Goal: Check status: Check status

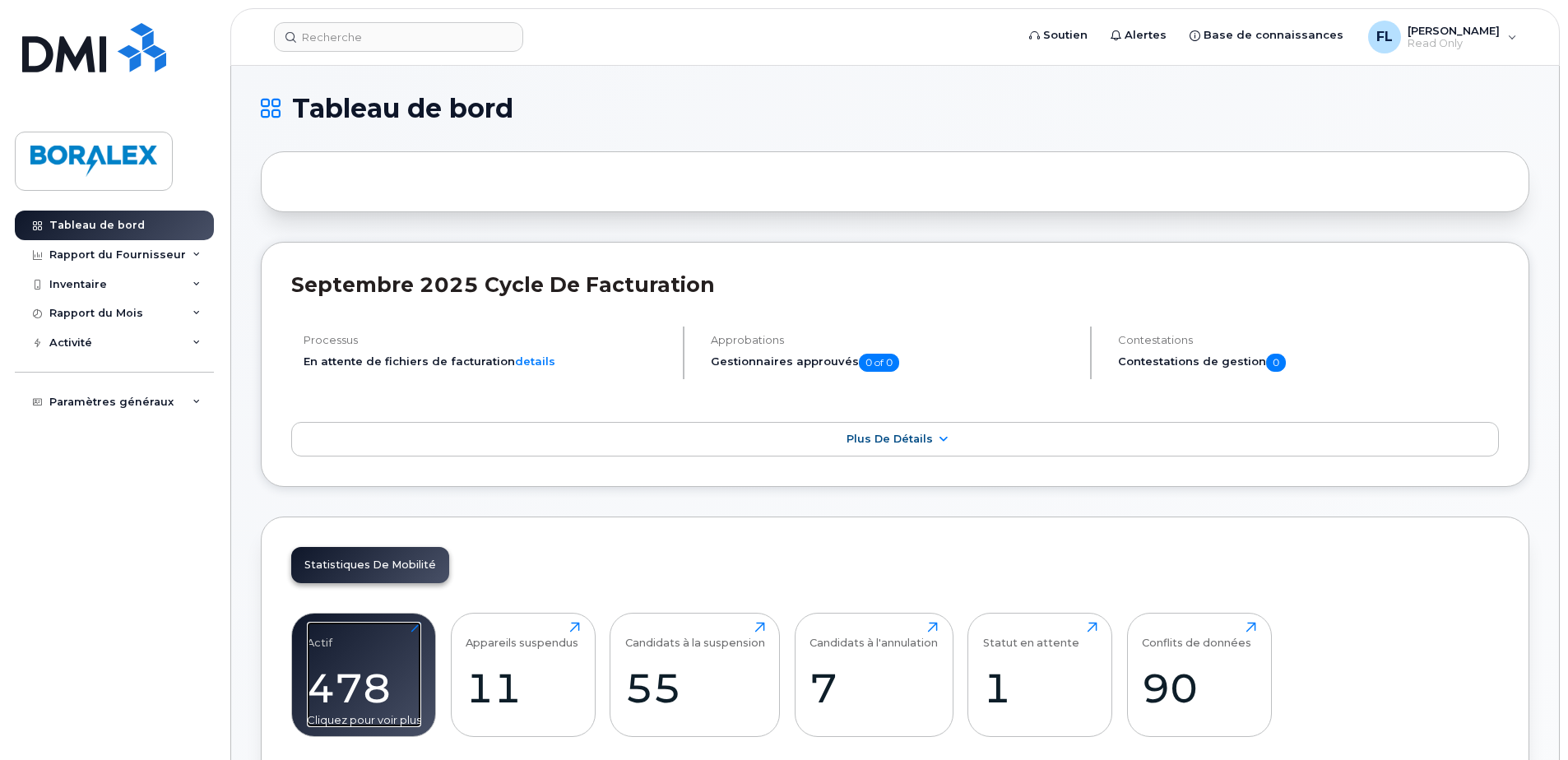
click at [335, 623] on div "Actif 478 Cliquez pour voir plus" at bounding box center [363, 674] width 114 height 106
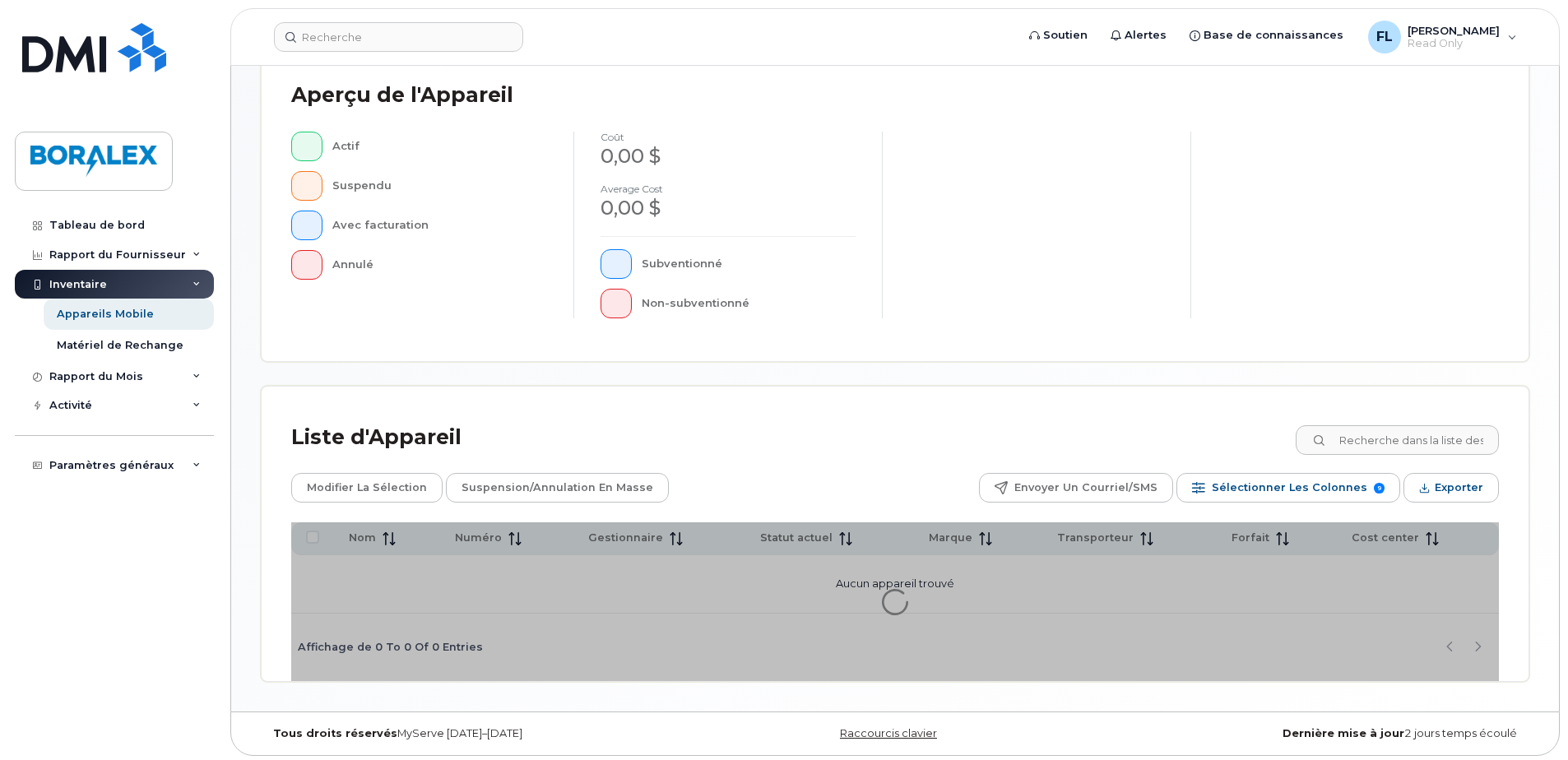
scroll to position [375, 0]
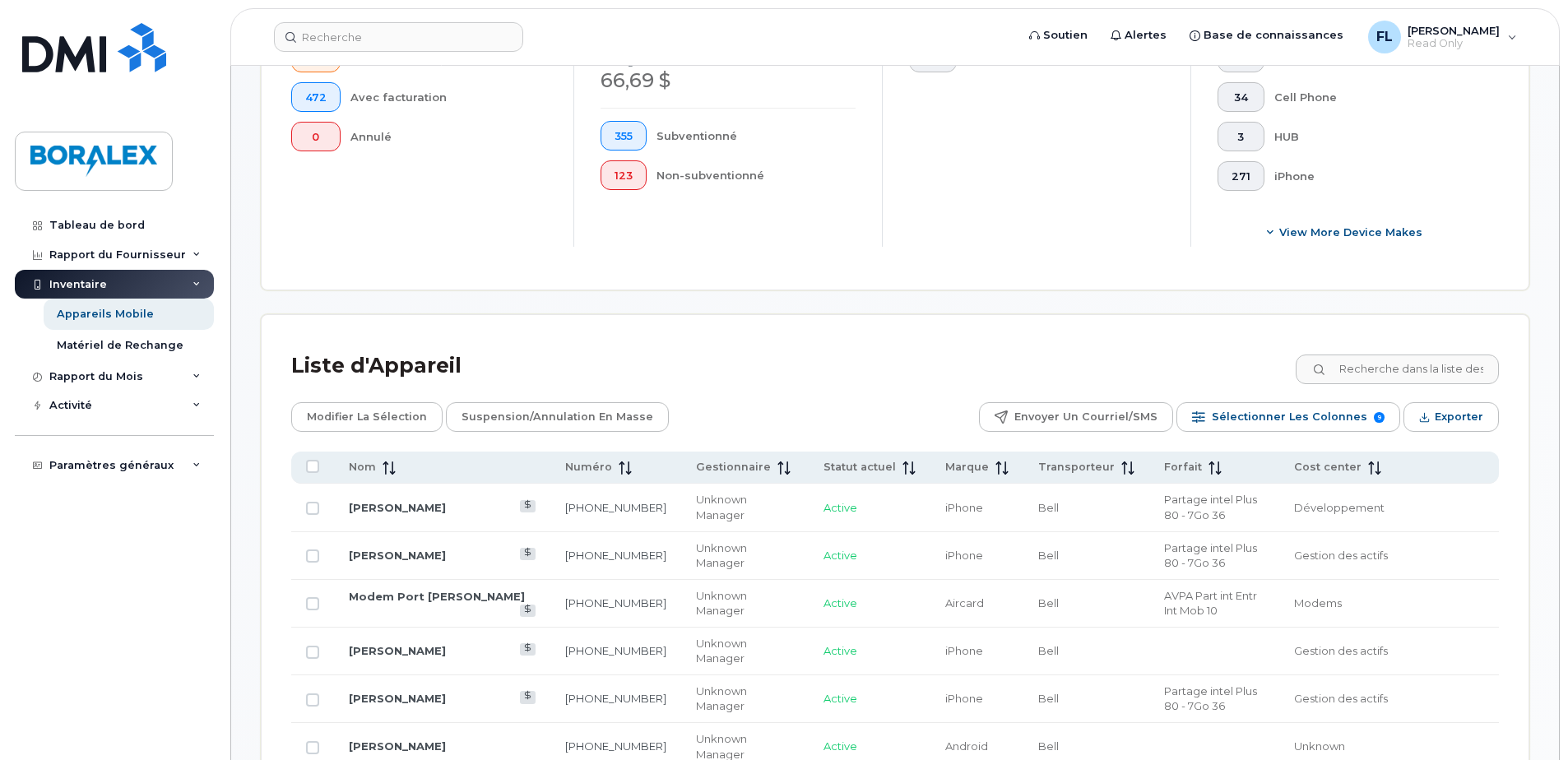
scroll to position [540, 0]
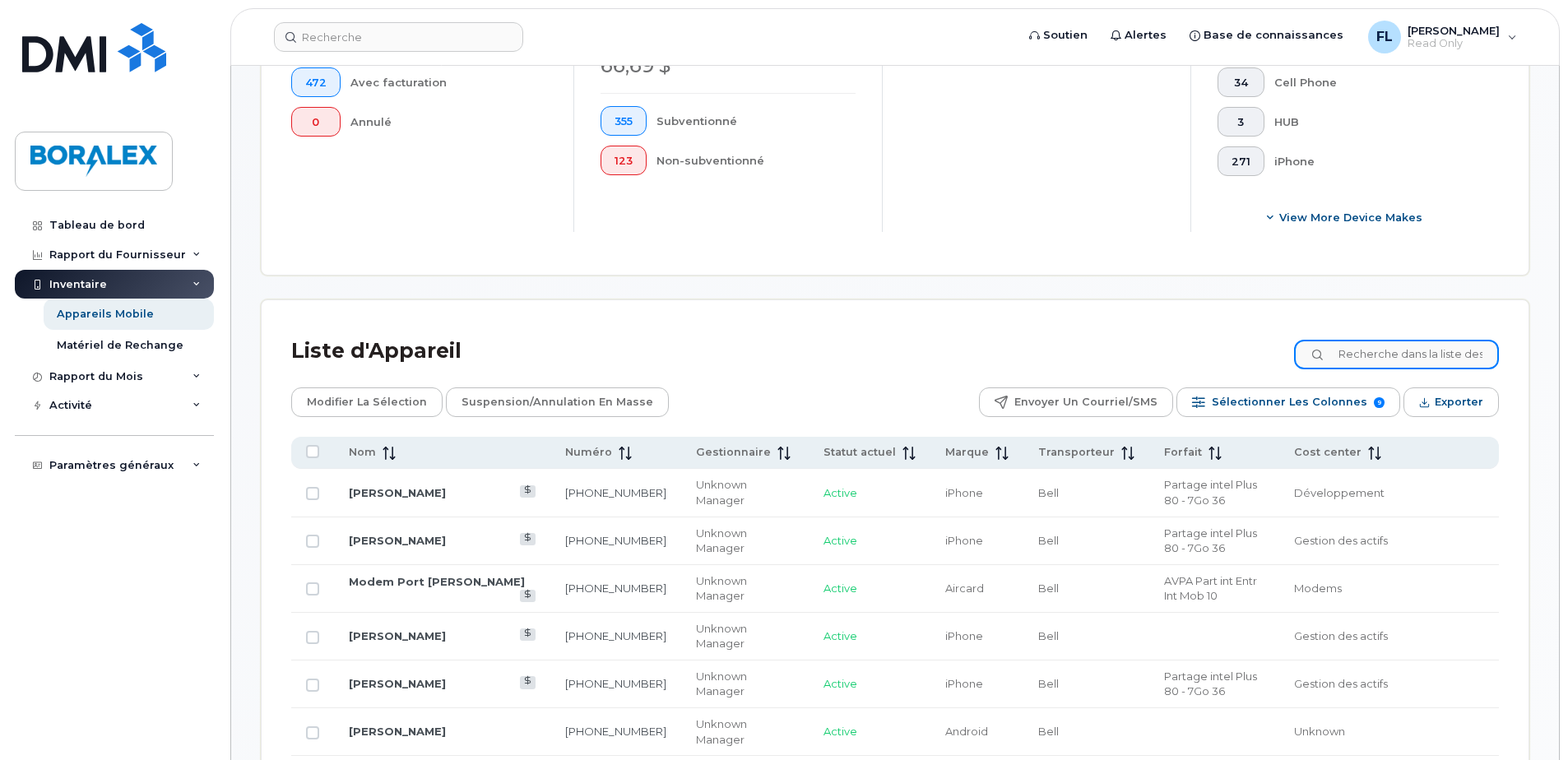
click at [1382, 352] on input at bounding box center [1395, 354] width 205 height 29
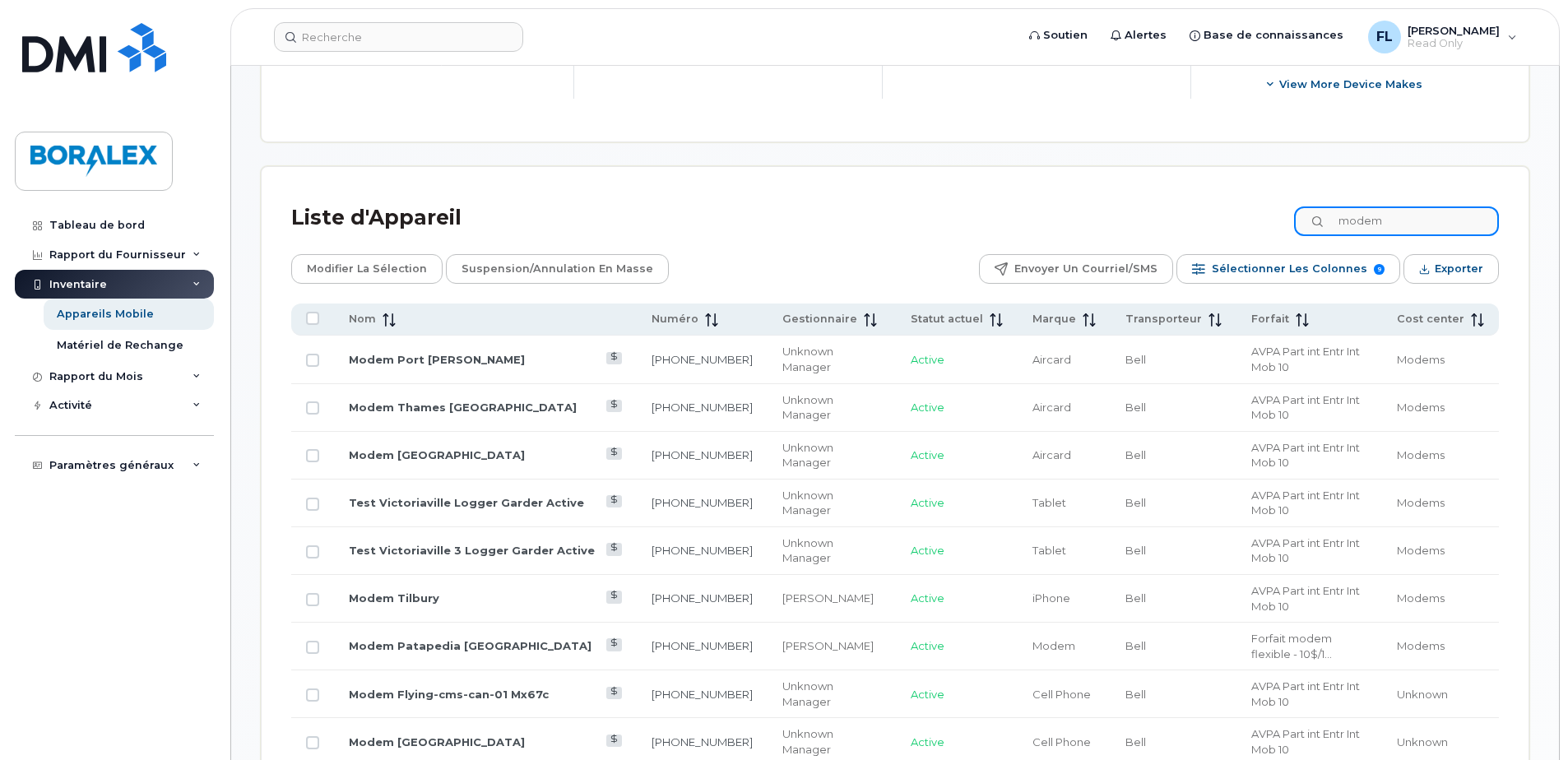
scroll to position [683, 0]
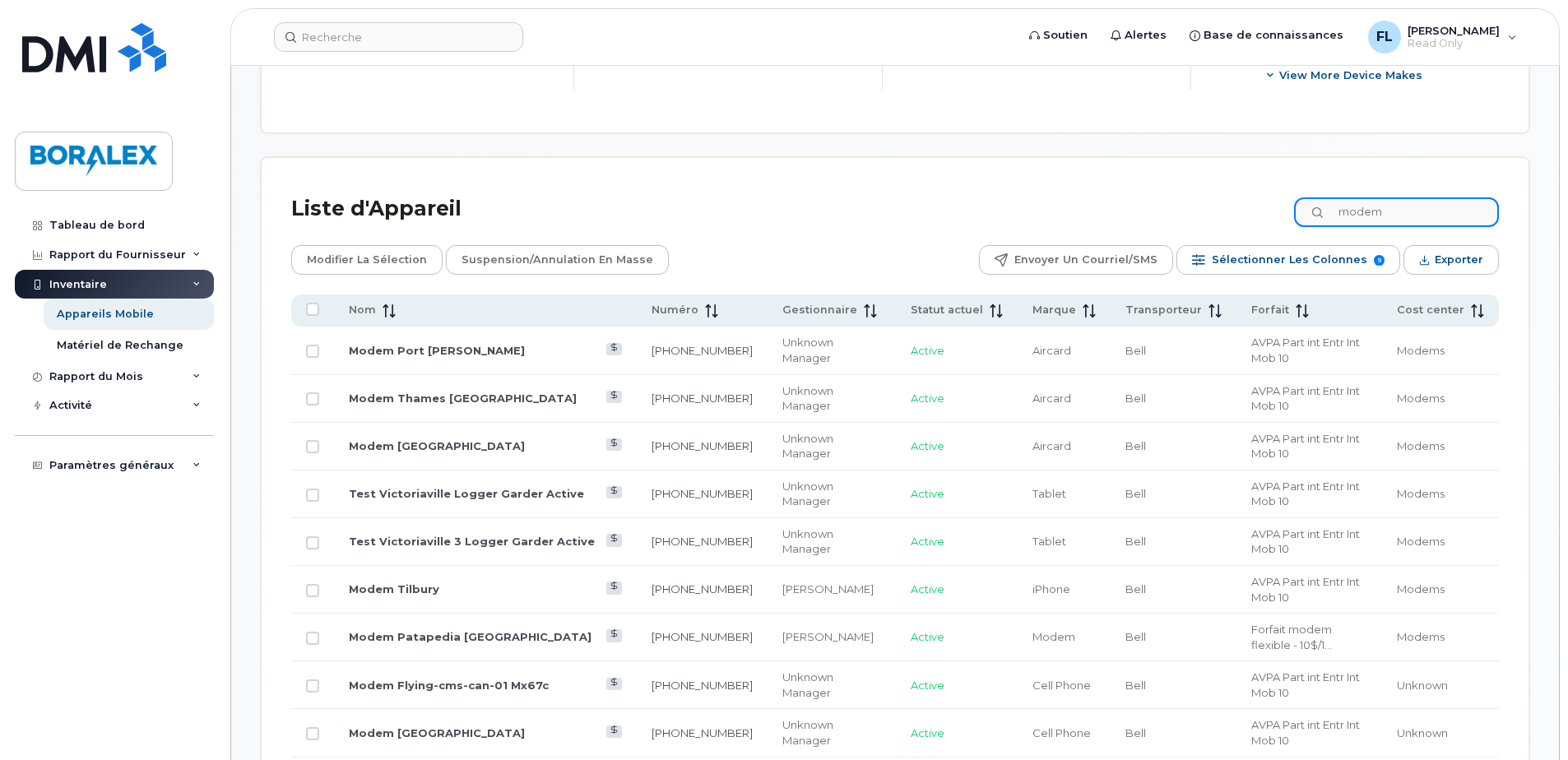
click at [1400, 209] on input "modem" at bounding box center [1395, 211] width 205 height 29
type input "m"
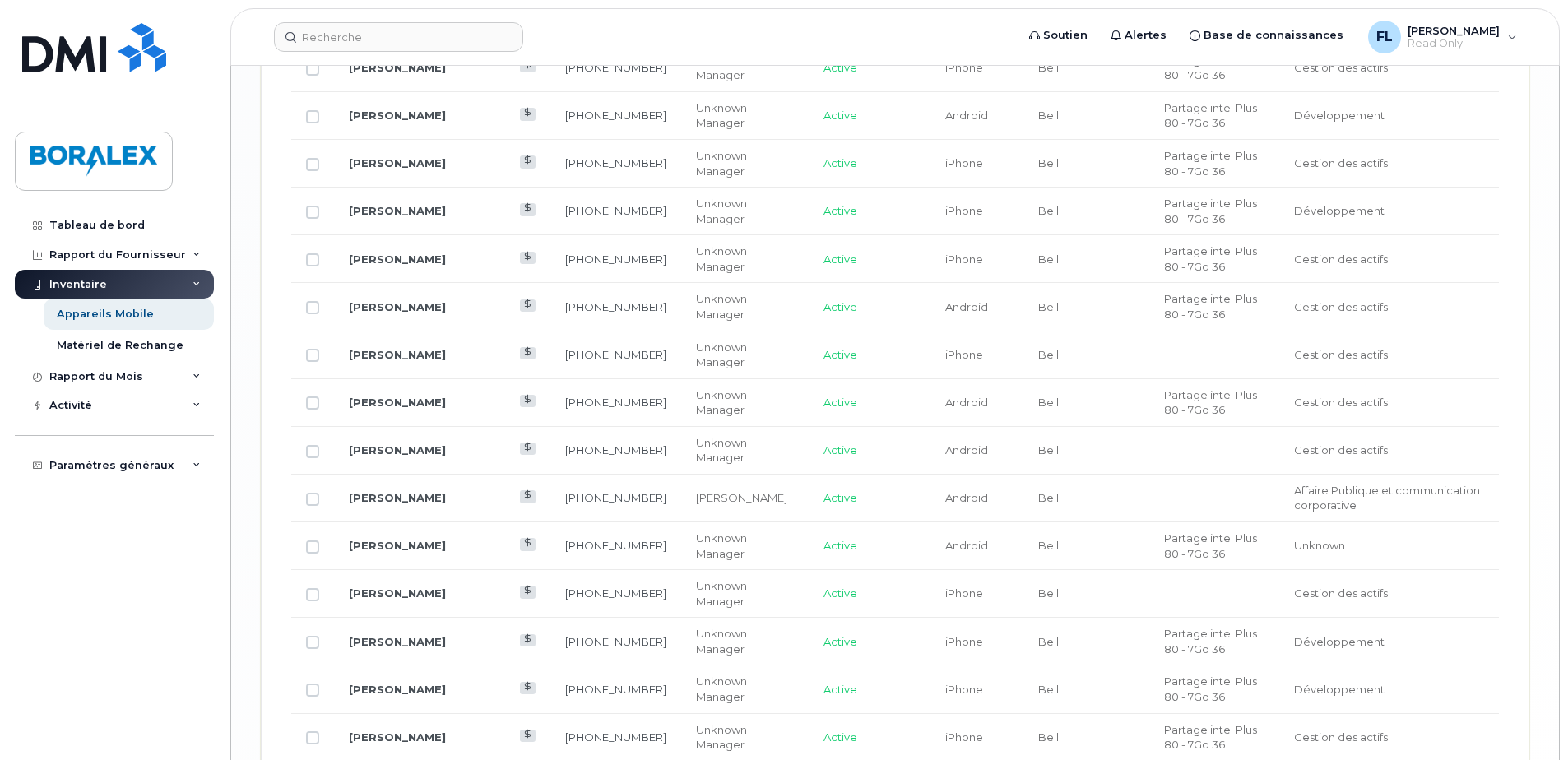
scroll to position [2789, 0]
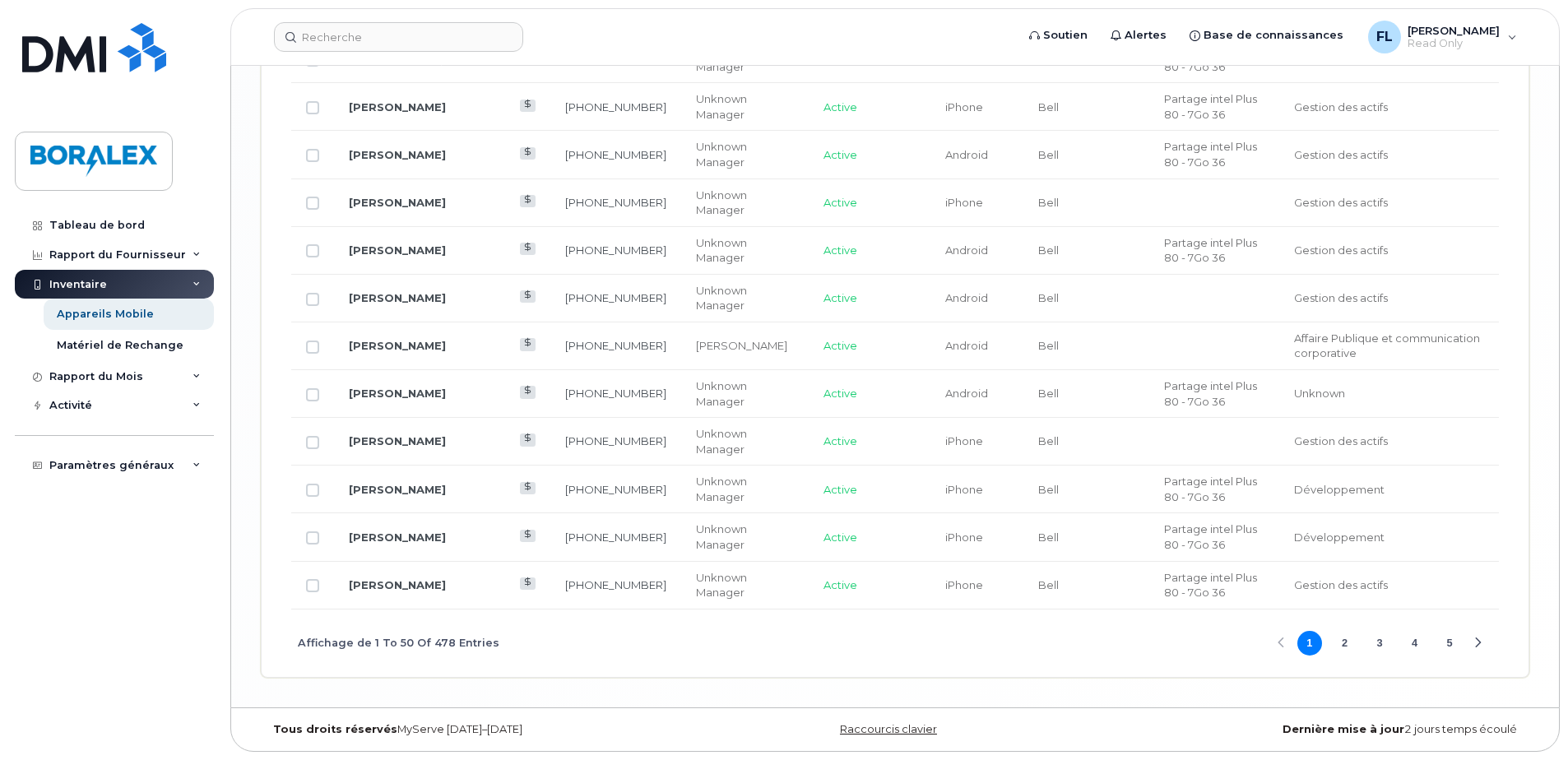
click at [1452, 644] on button "5" at bounding box center [1449, 643] width 25 height 25
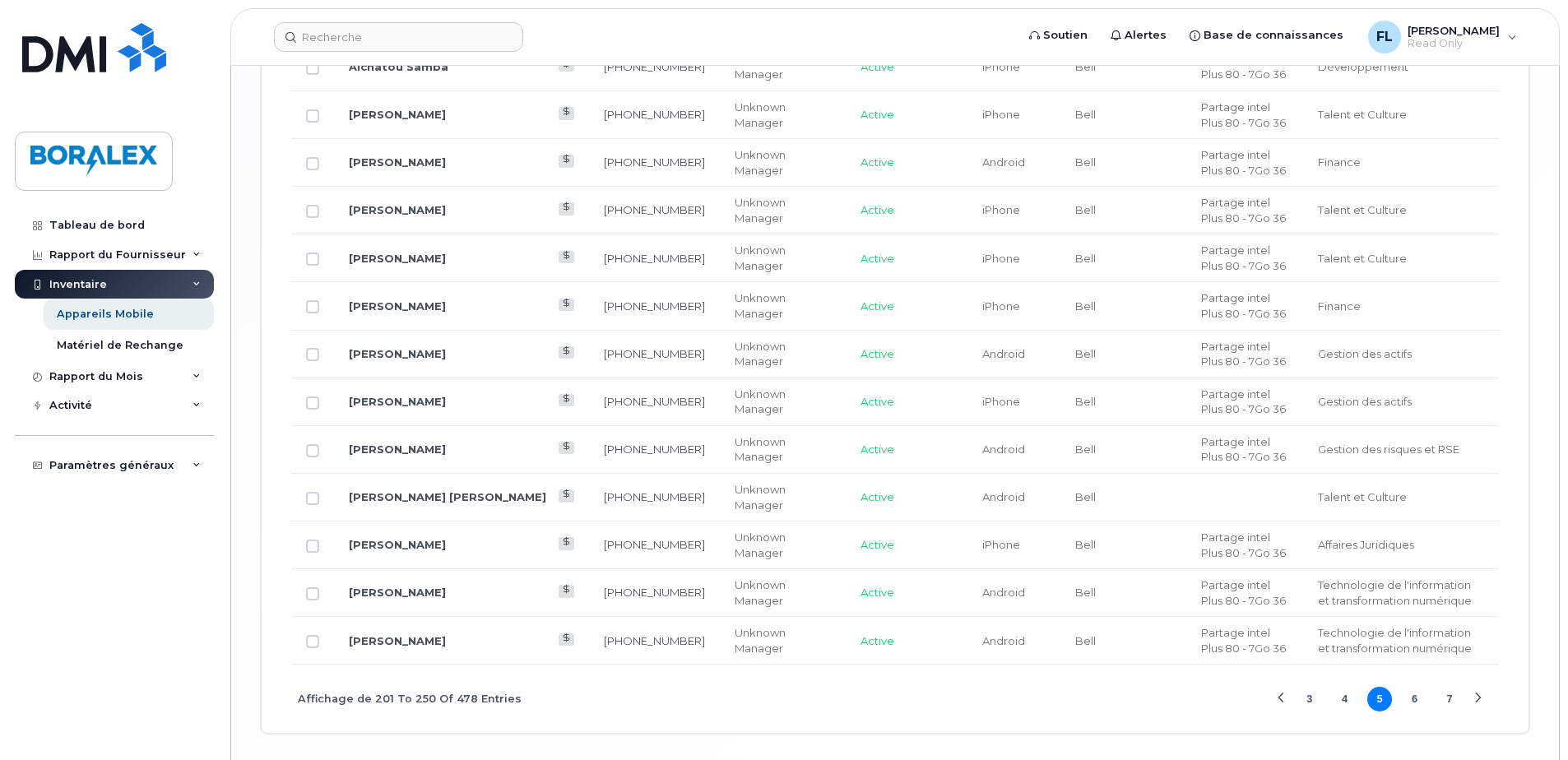
click at [1452, 686] on button "7" at bounding box center [1449, 699] width 25 height 25
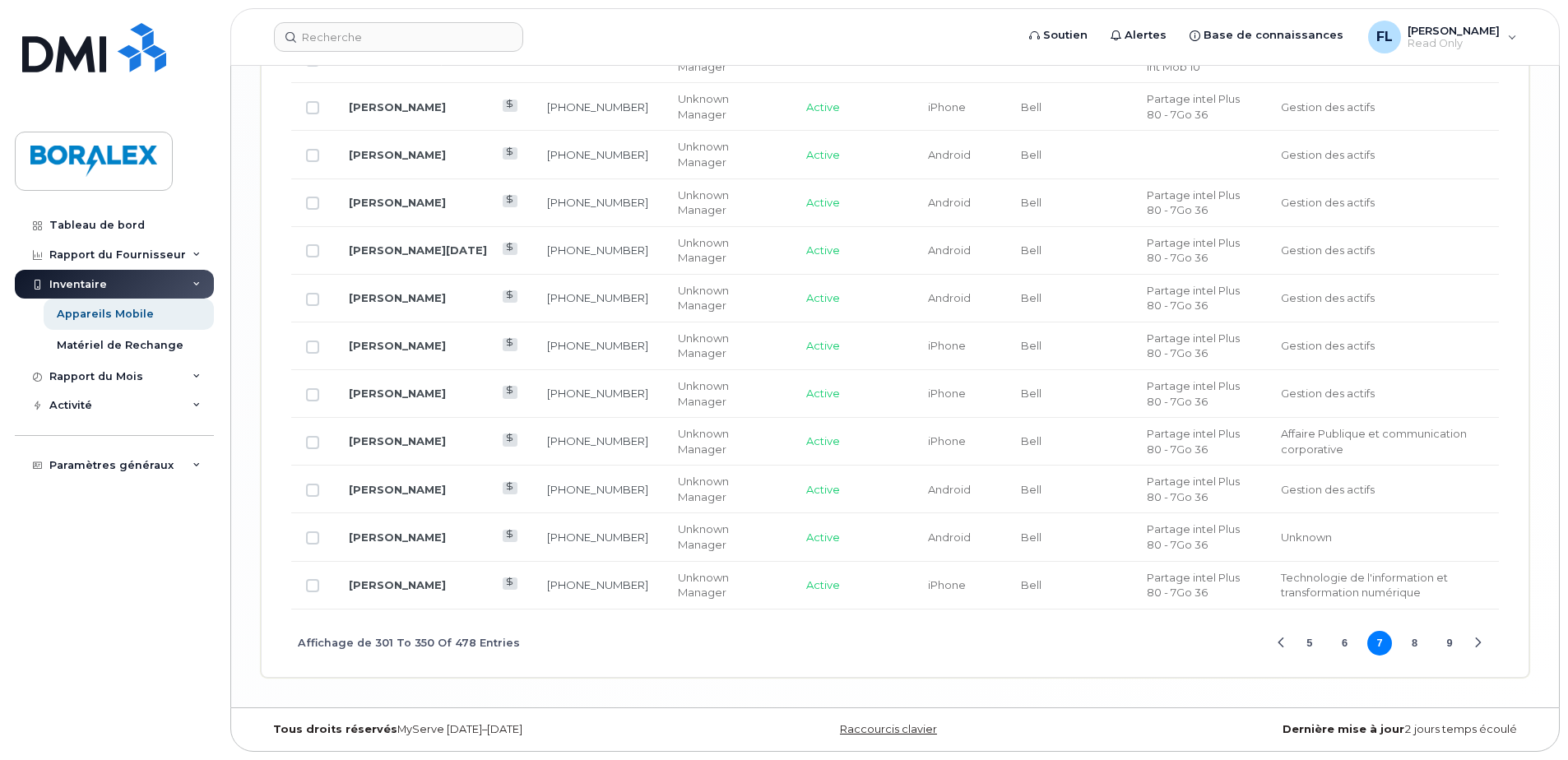
click at [1452, 644] on button "9" at bounding box center [1449, 643] width 25 height 25
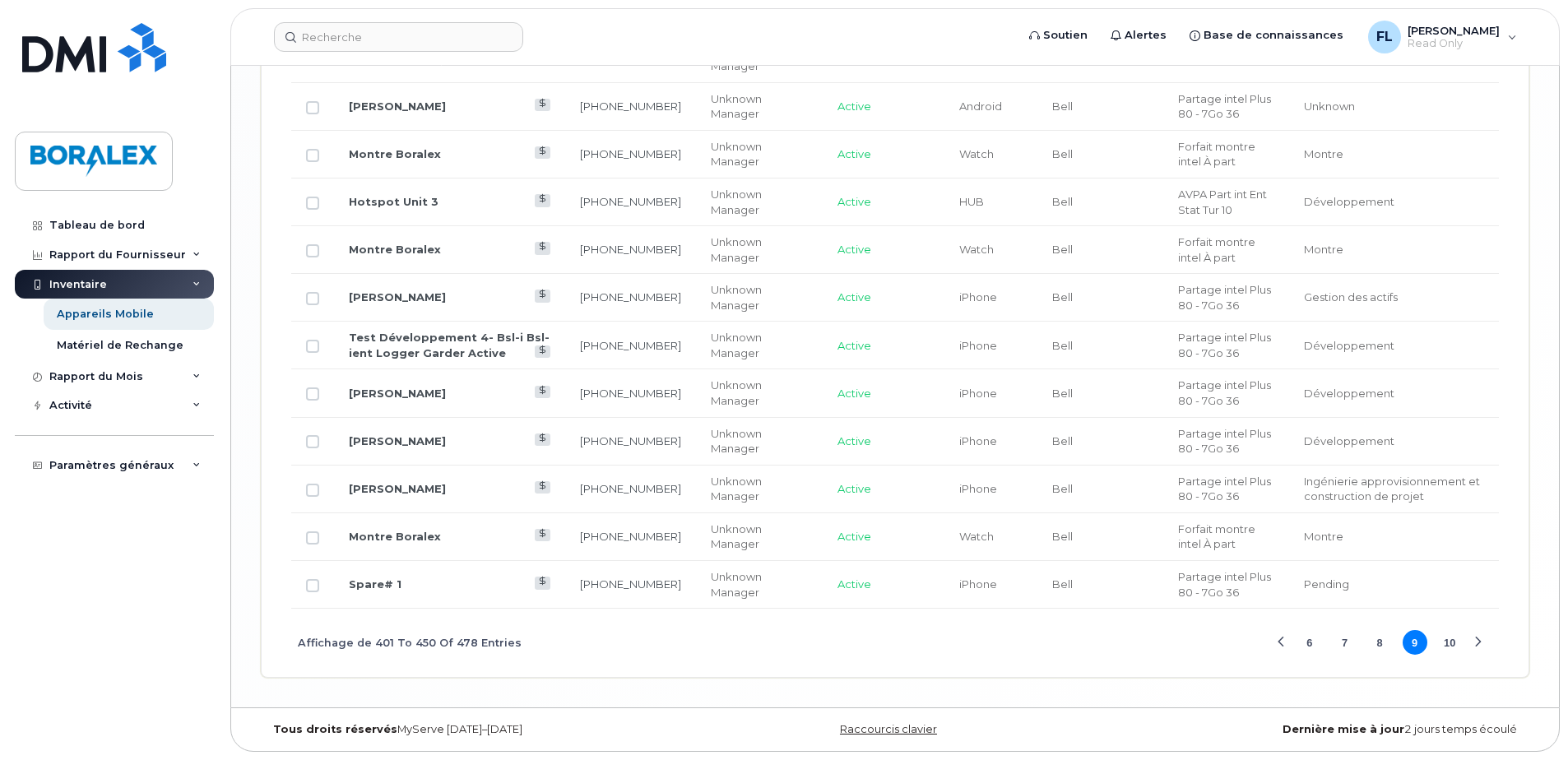
click at [1452, 644] on button "10" at bounding box center [1449, 642] width 25 height 25
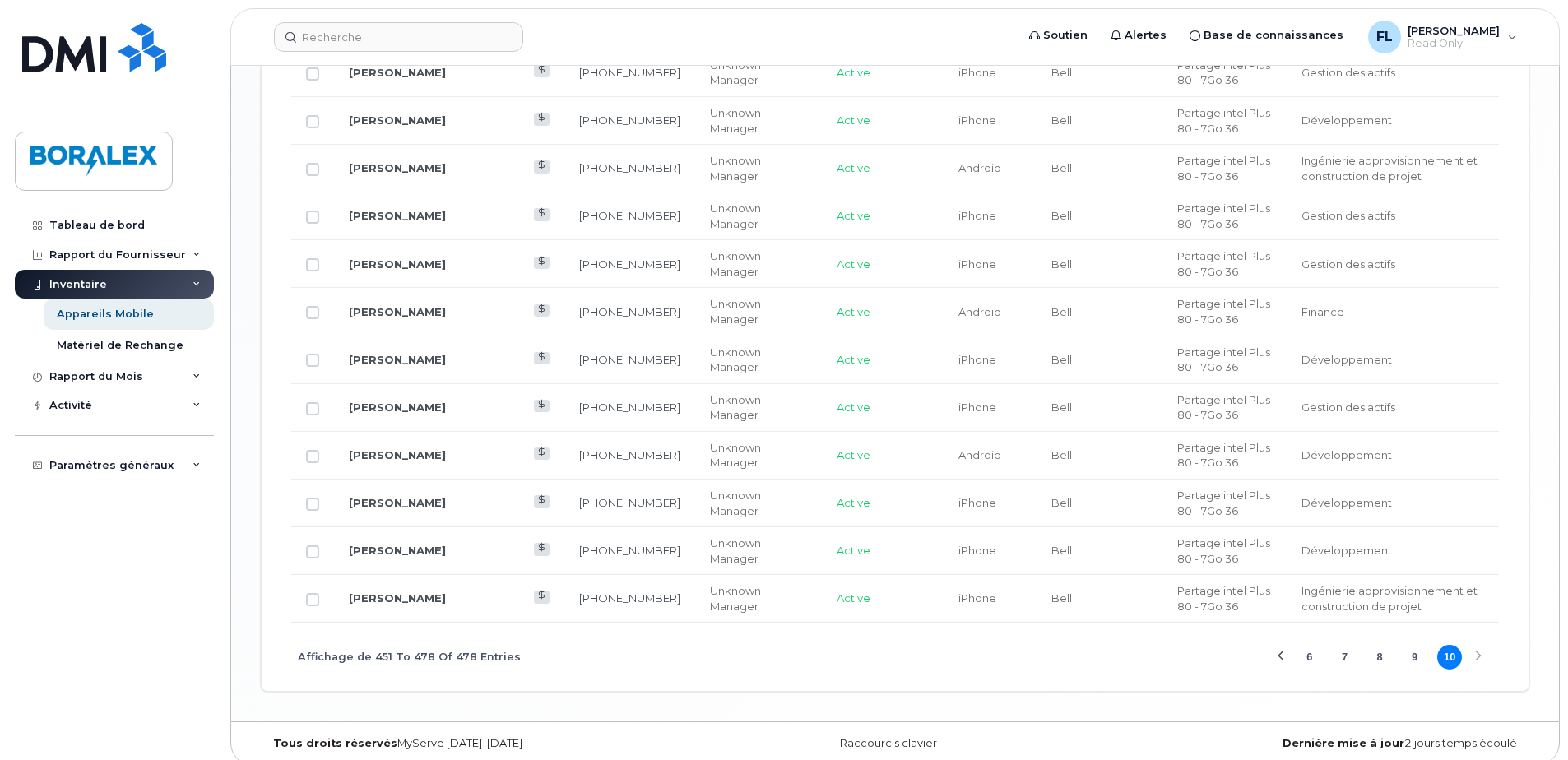
scroll to position [1738, 0]
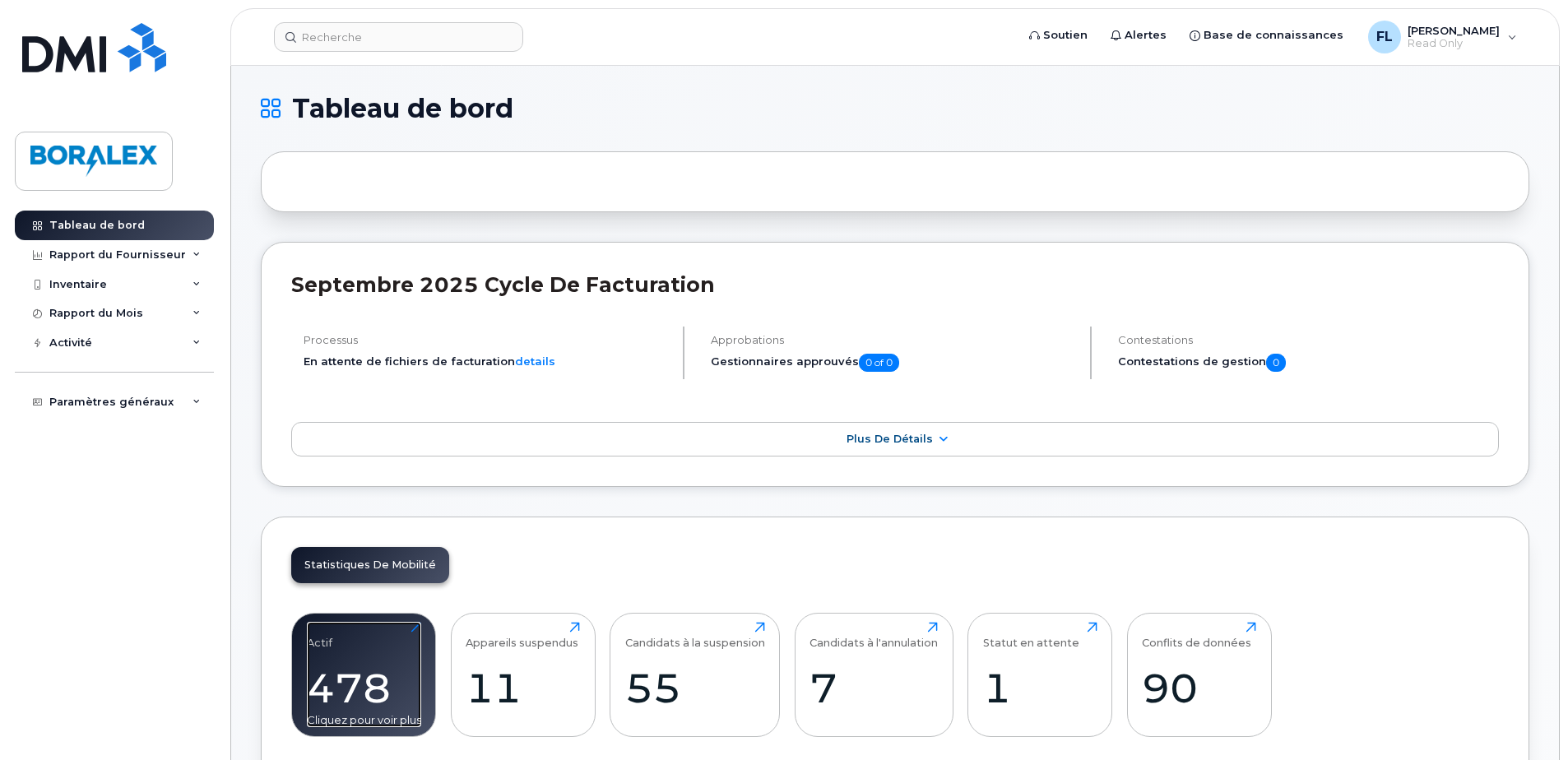
click at [358, 659] on div "Actif 478 Cliquez pour voir plus" at bounding box center [363, 674] width 114 height 106
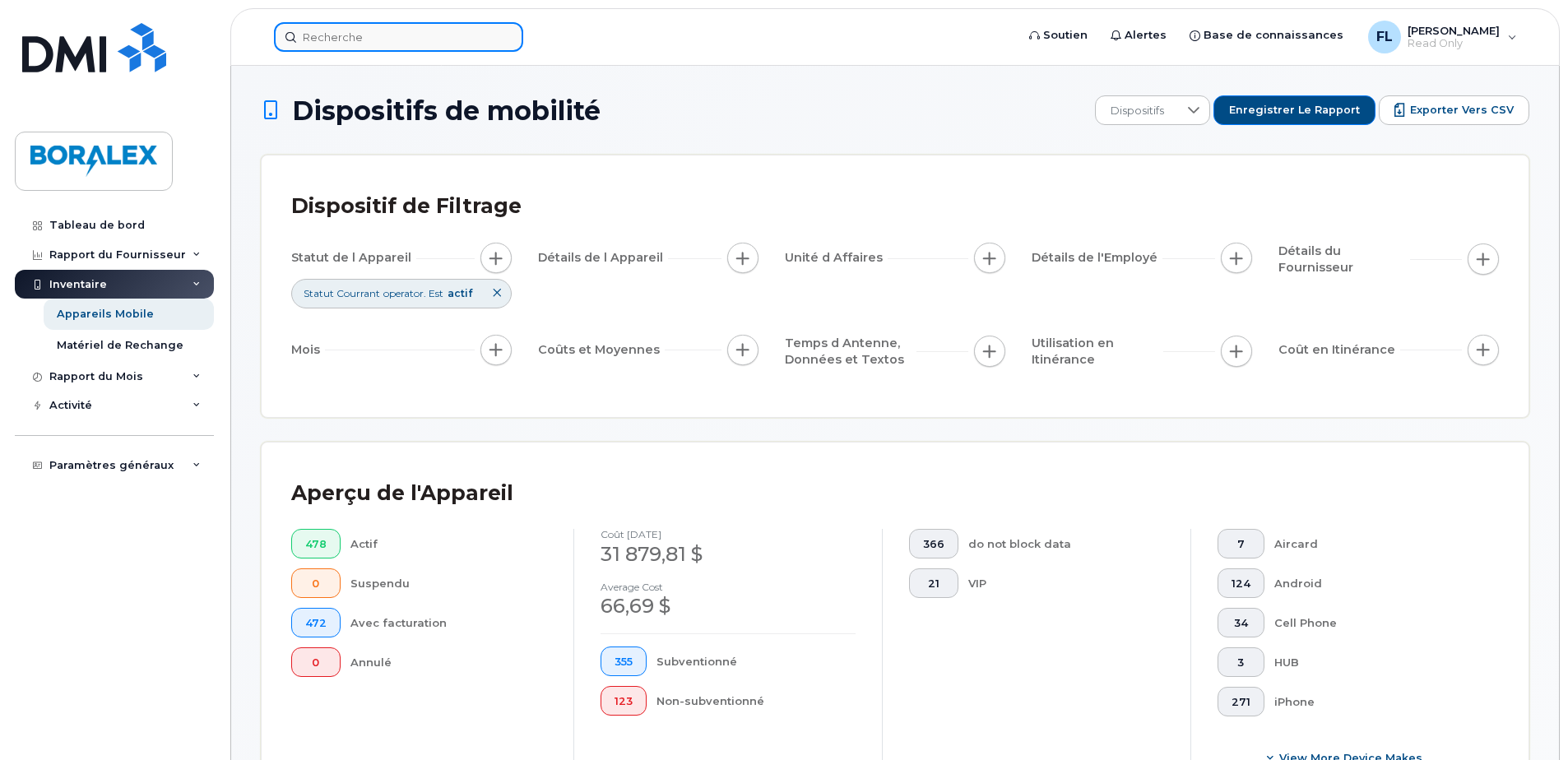
click at [330, 33] on input at bounding box center [398, 37] width 249 height 29
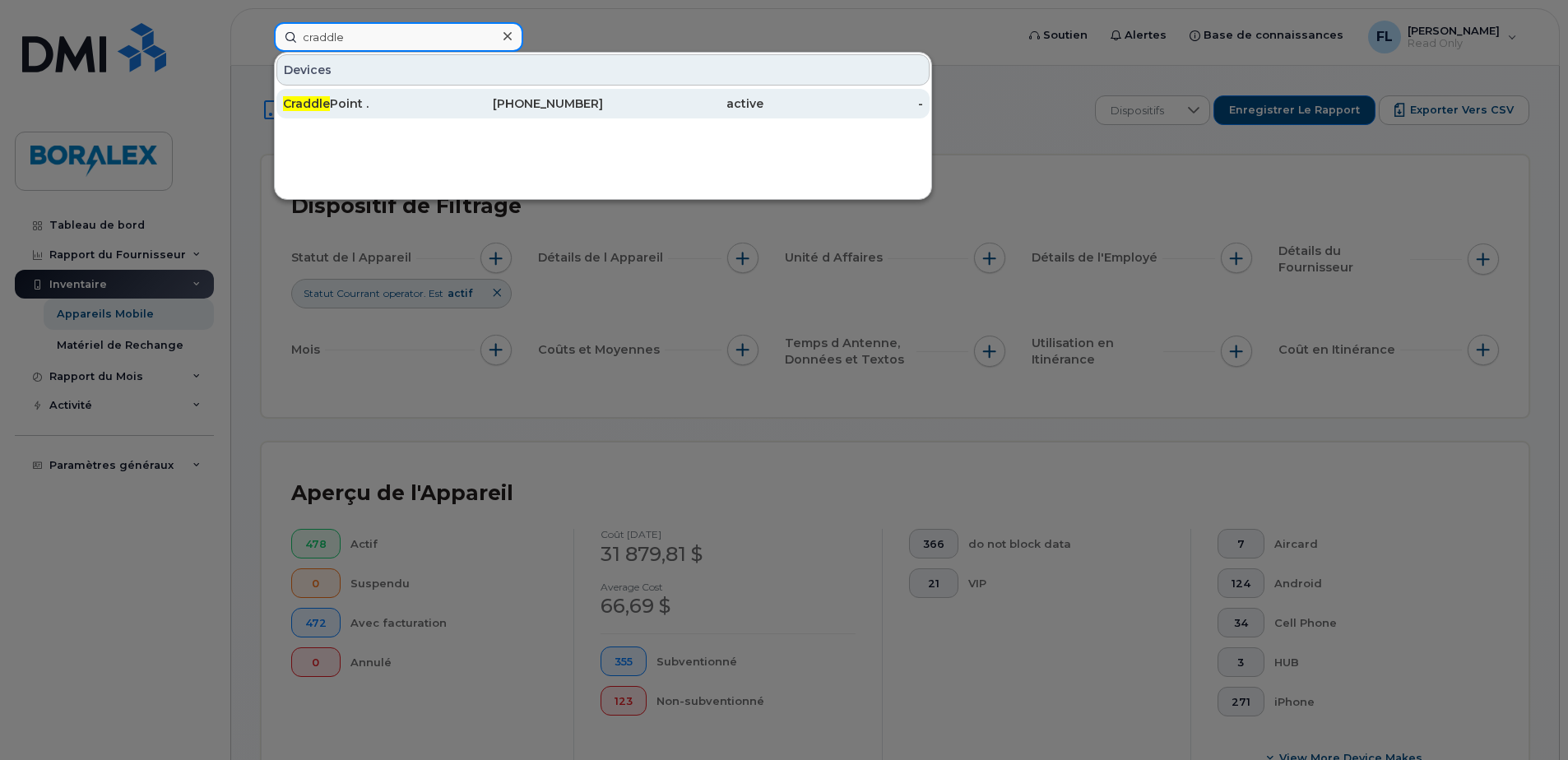
type input "craddle"
click at [320, 102] on span "Craddle" at bounding box center [307, 104] width 47 height 15
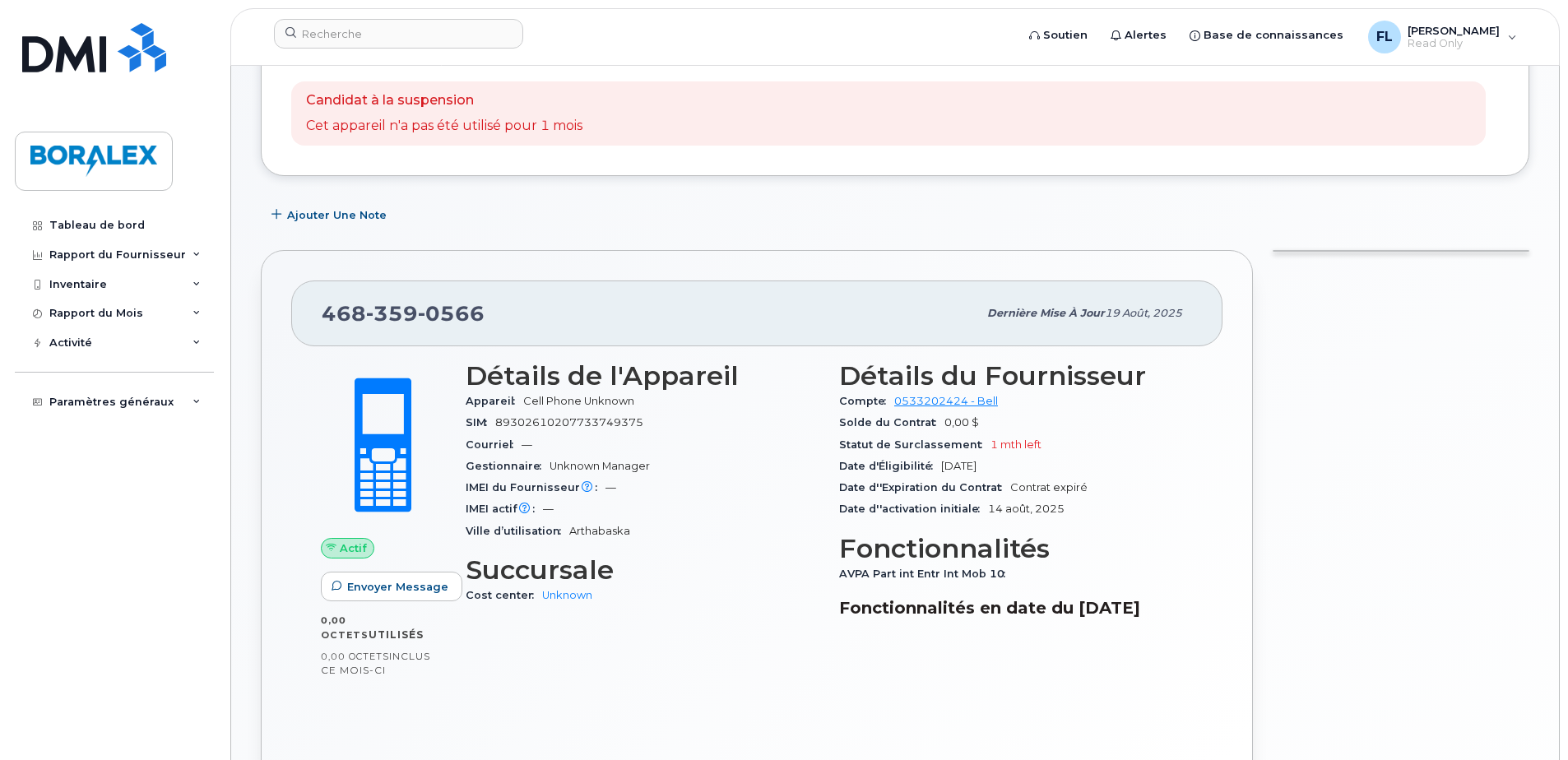
scroll to position [118, 0]
click at [1514, 35] on div "FL Francois Larocque Read Only" at bounding box center [1443, 37] width 172 height 33
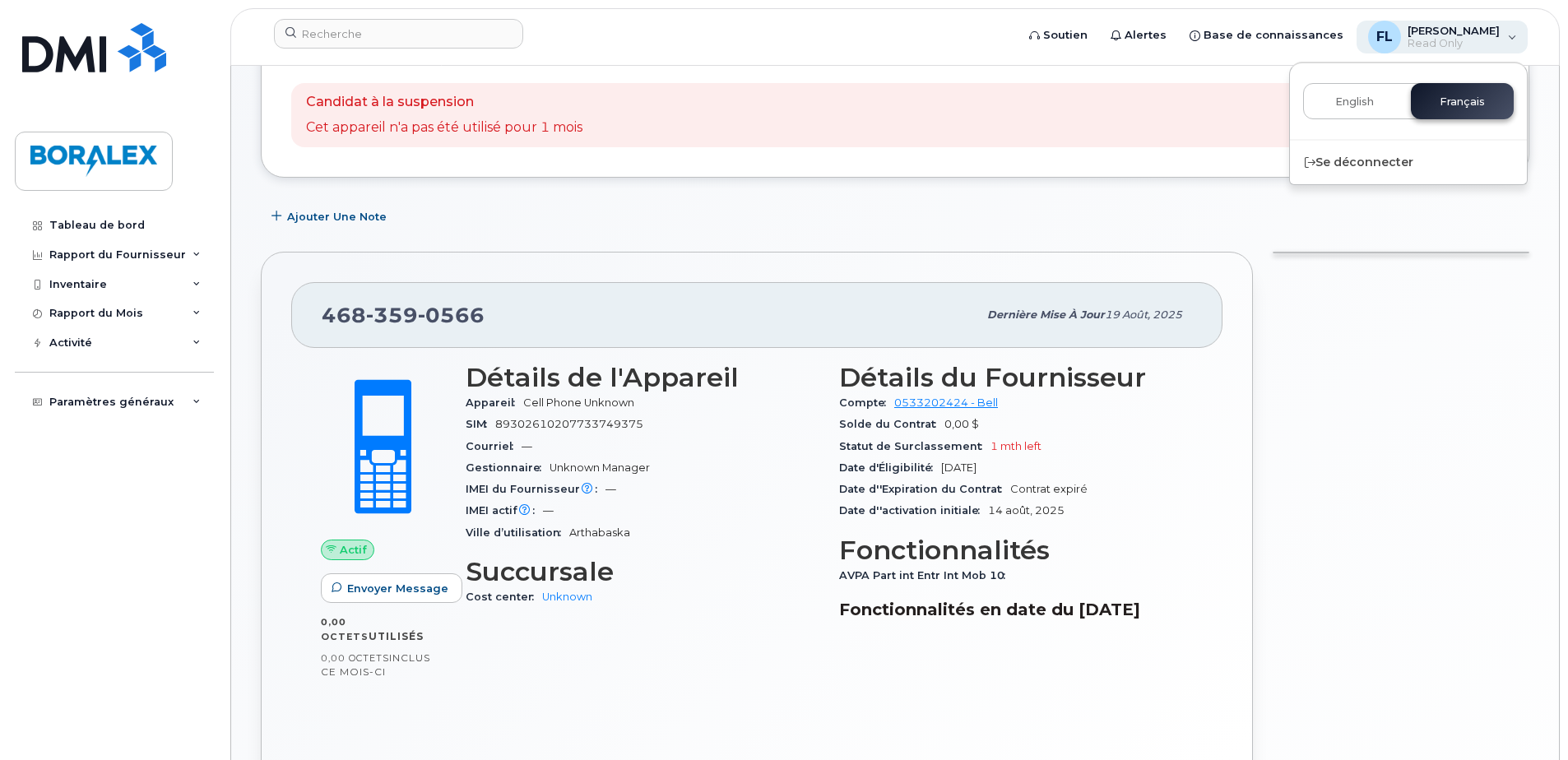
click at [1514, 35] on div "FL Francois Larocque Read Only" at bounding box center [1443, 37] width 172 height 33
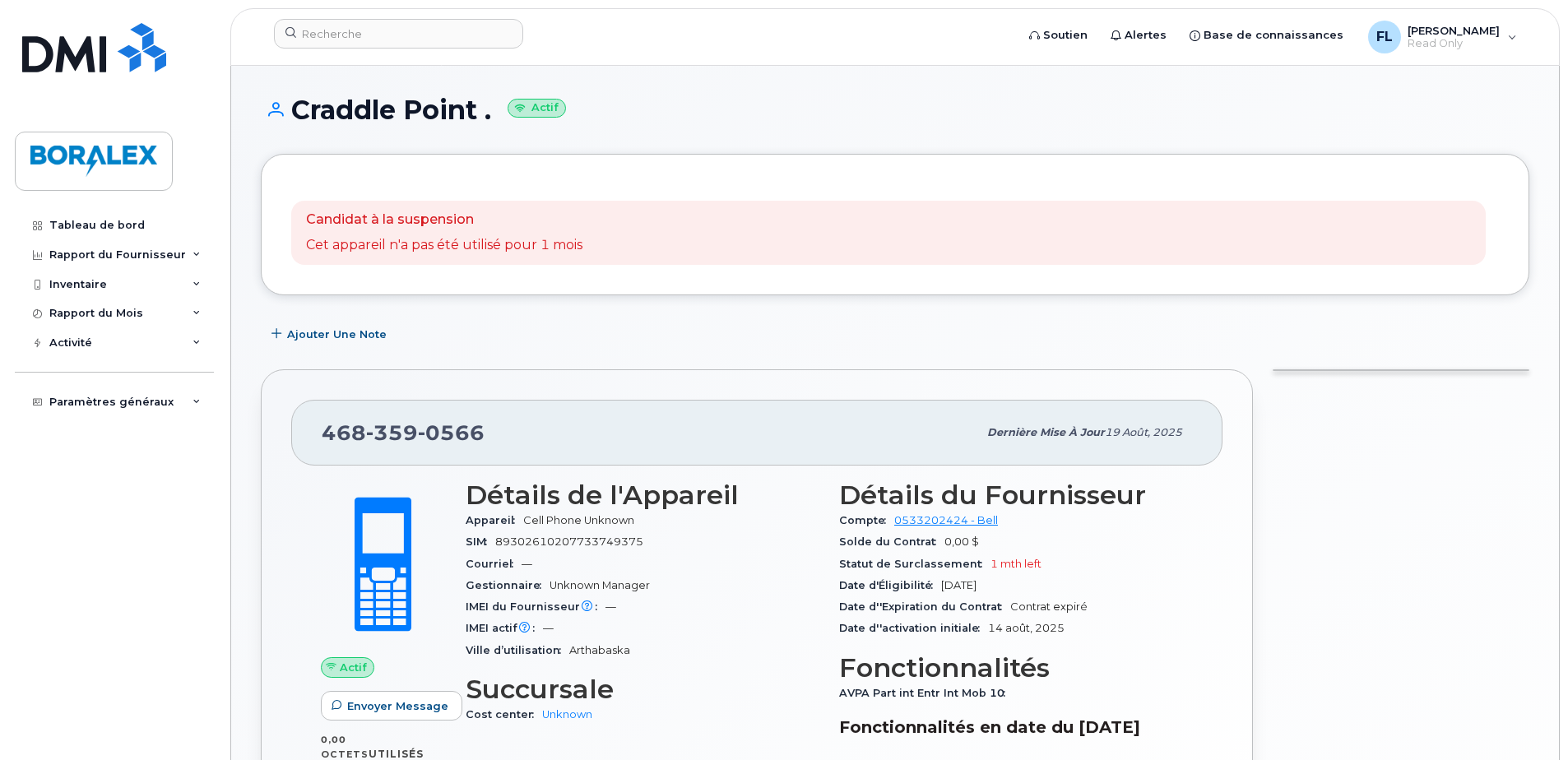
click at [274, 109] on icon at bounding box center [272, 109] width 23 height 15
